Goal: Information Seeking & Learning: Learn about a topic

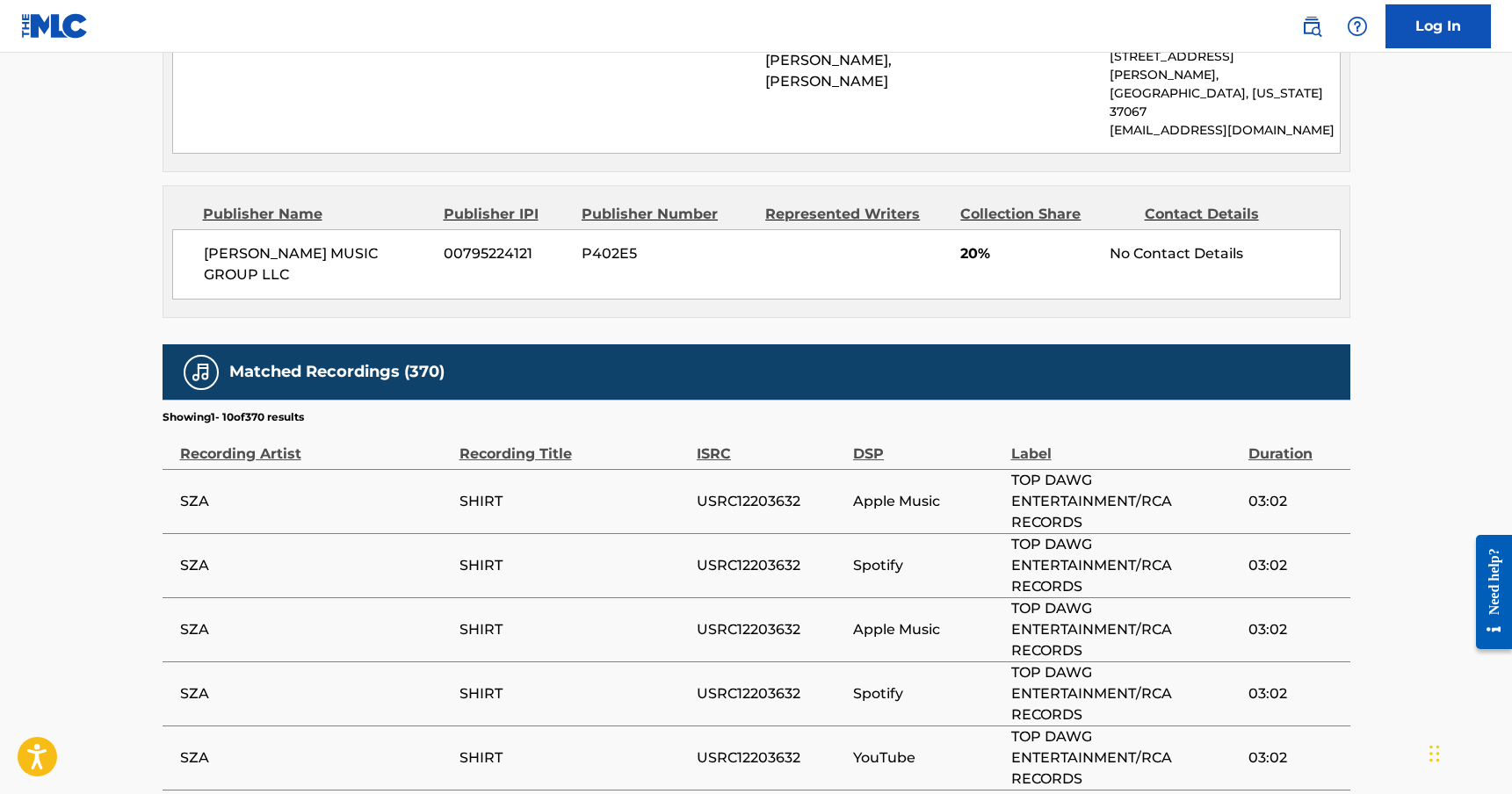
scroll to position [674, 0]
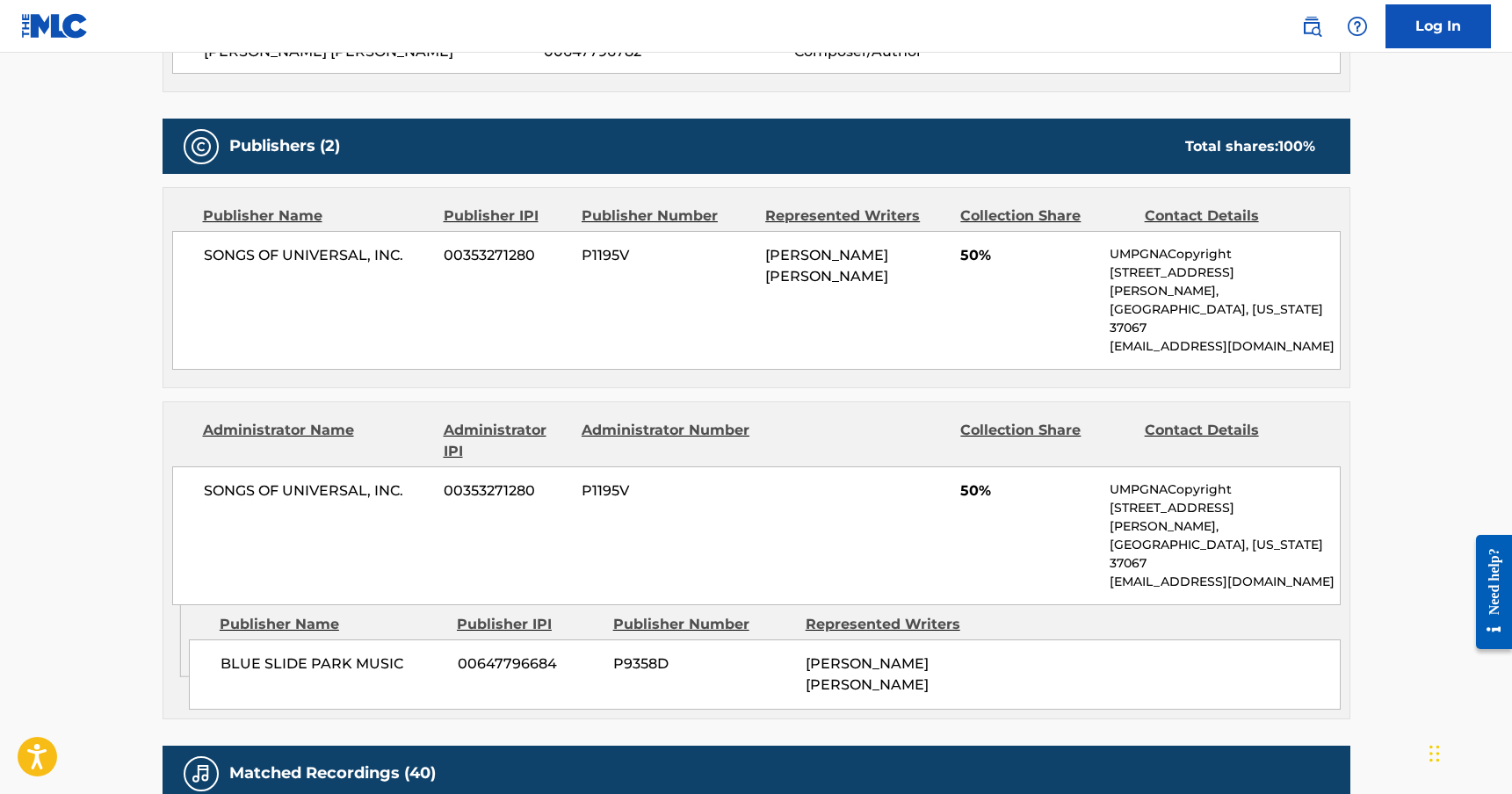
scroll to position [1220, 0]
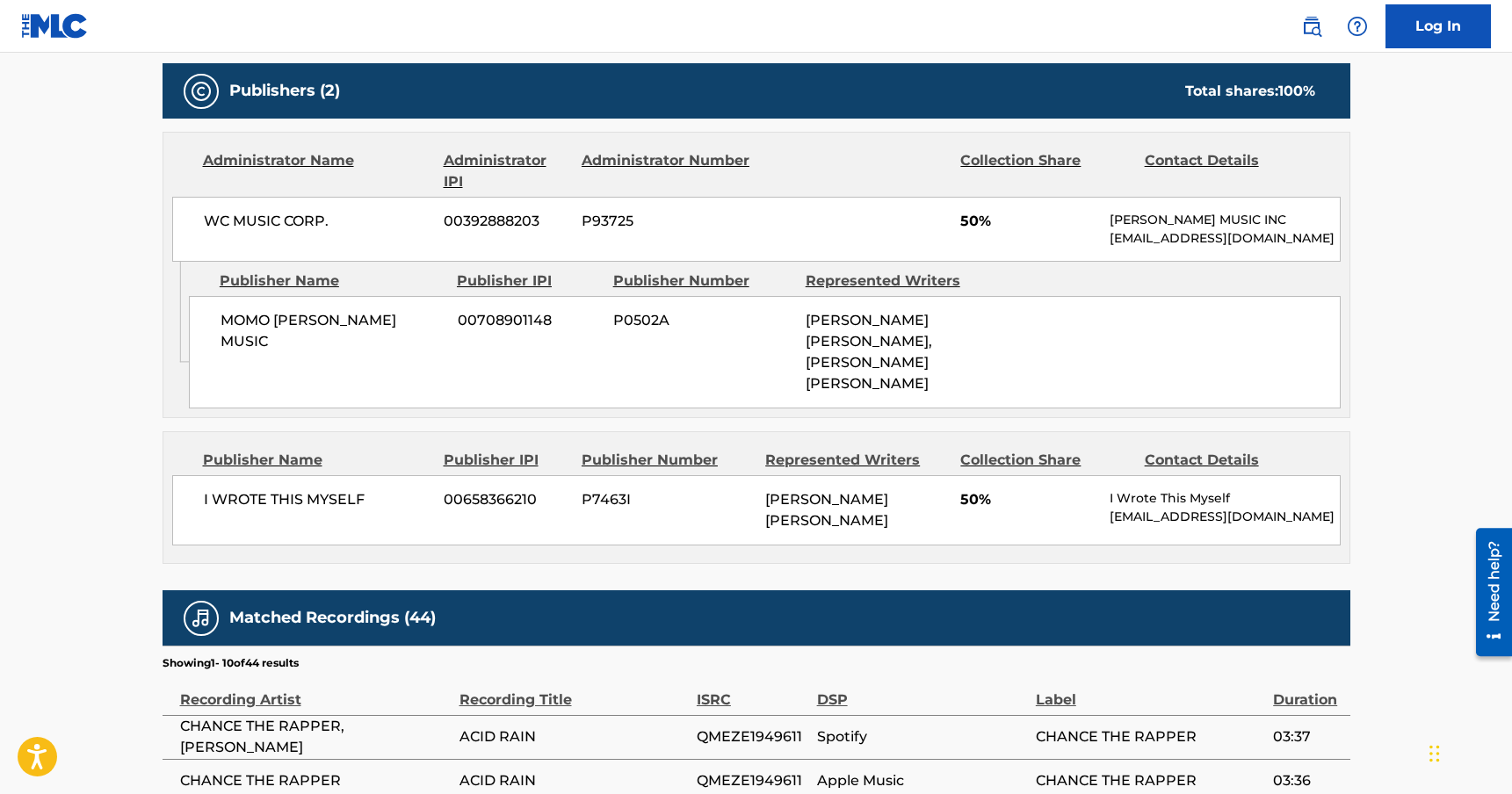
scroll to position [751, 0]
